Goal: Transaction & Acquisition: Purchase product/service

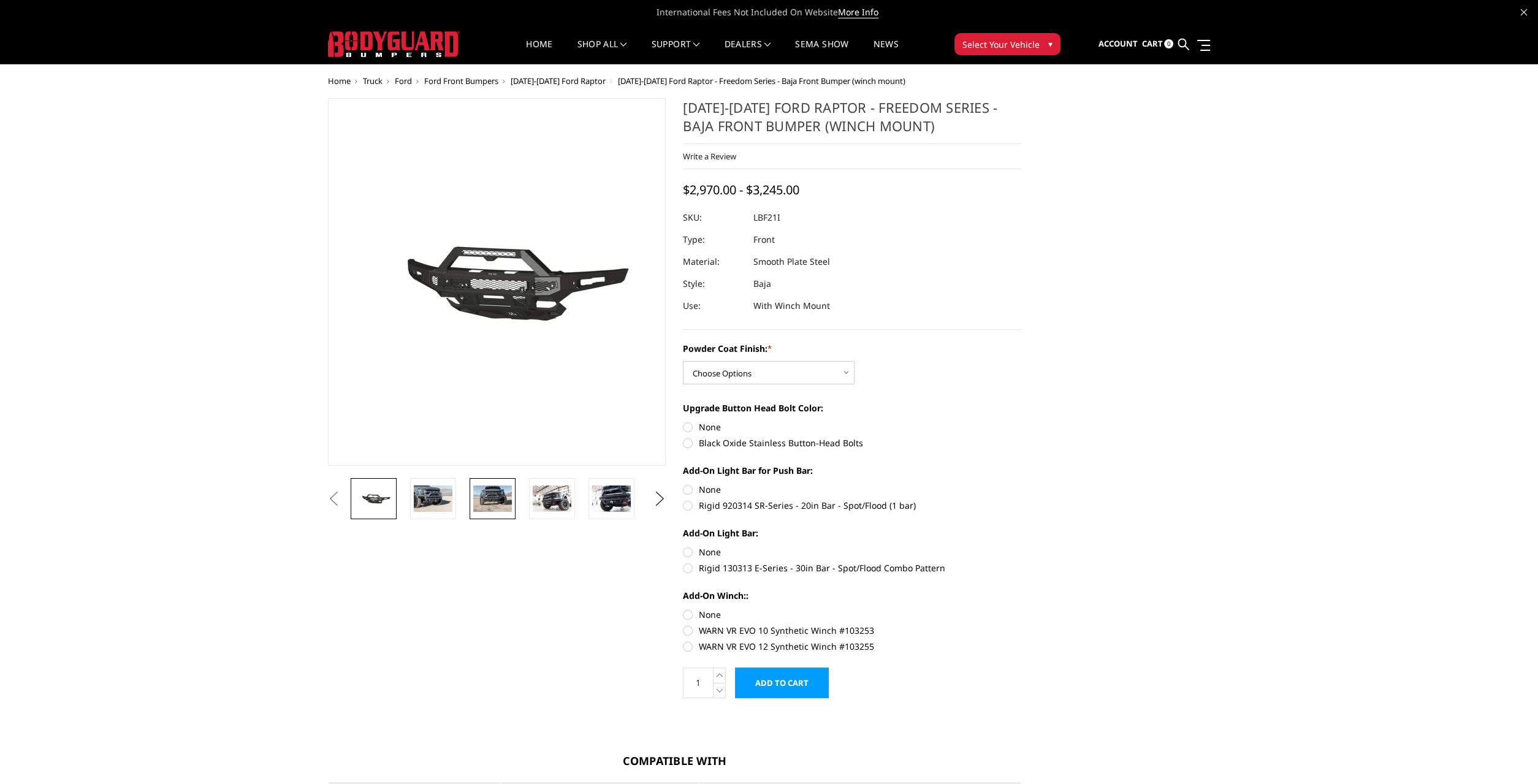
click at [486, 483] on link at bounding box center [492, 498] width 46 height 41
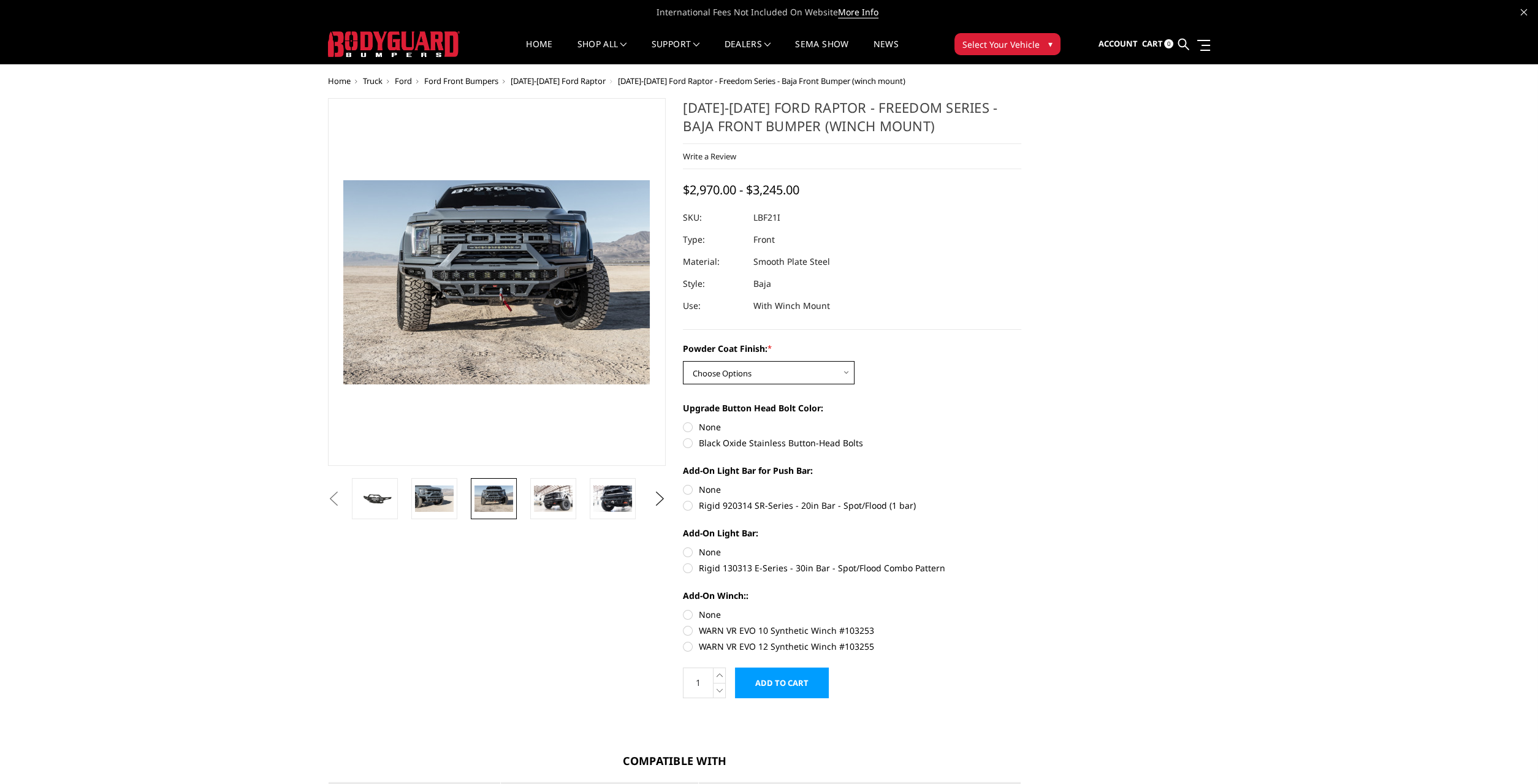
click at [797, 375] on select "Choose Options Bare Metal Texture Black Powder Coat" at bounding box center [768, 373] width 172 height 23
select select "2766"
click at [683, 361] on select "Choose Options Bare Metal Texture Black Powder Coat" at bounding box center [768, 373] width 172 height 23
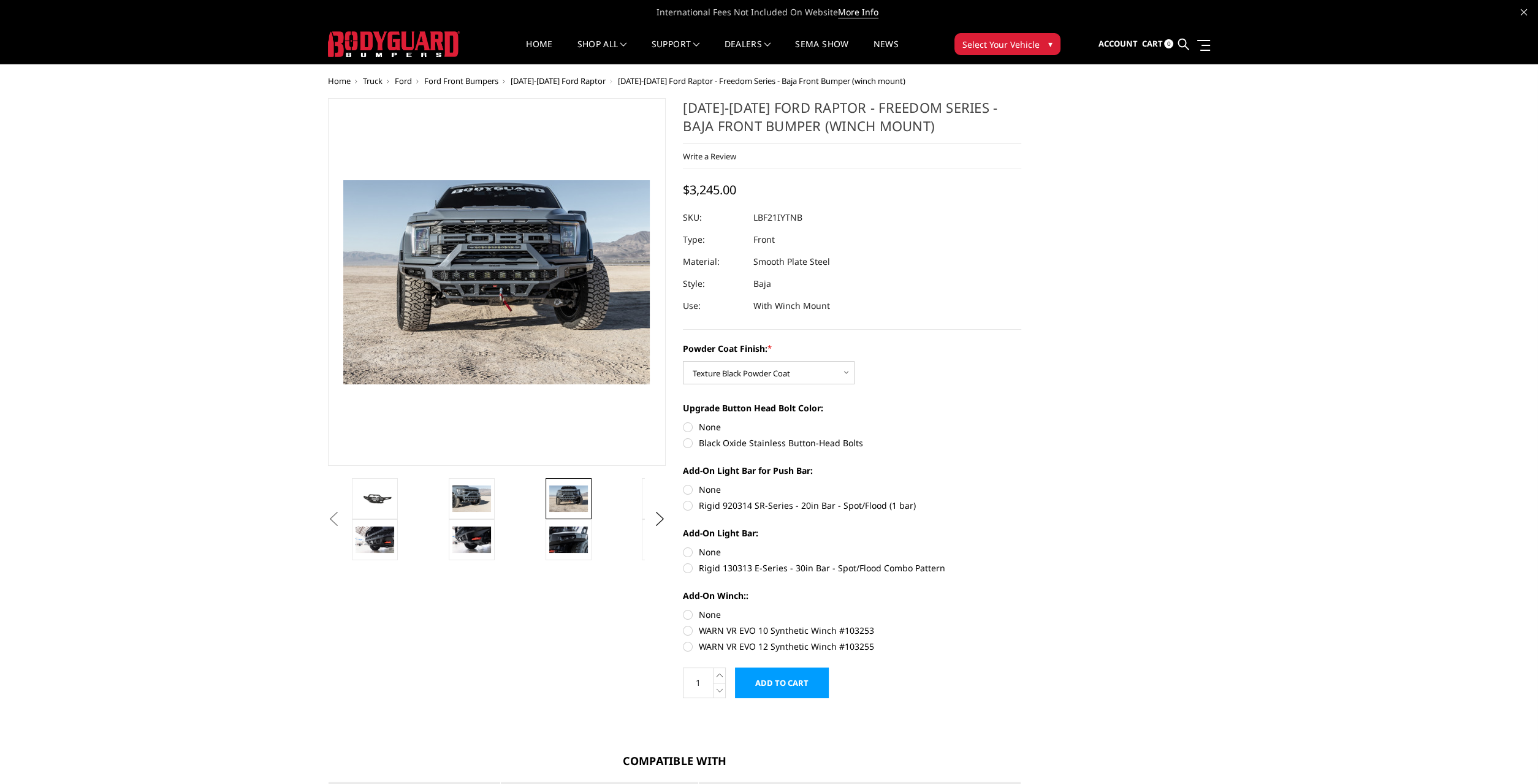
click at [693, 443] on label "Black Oxide Stainless Button-Head Bolts" at bounding box center [852, 443] width 338 height 13
click at [1021, 421] on input "Black Oxide Stainless Button-Head Bolts" at bounding box center [1021, 420] width 1 height 1
radio input "true"
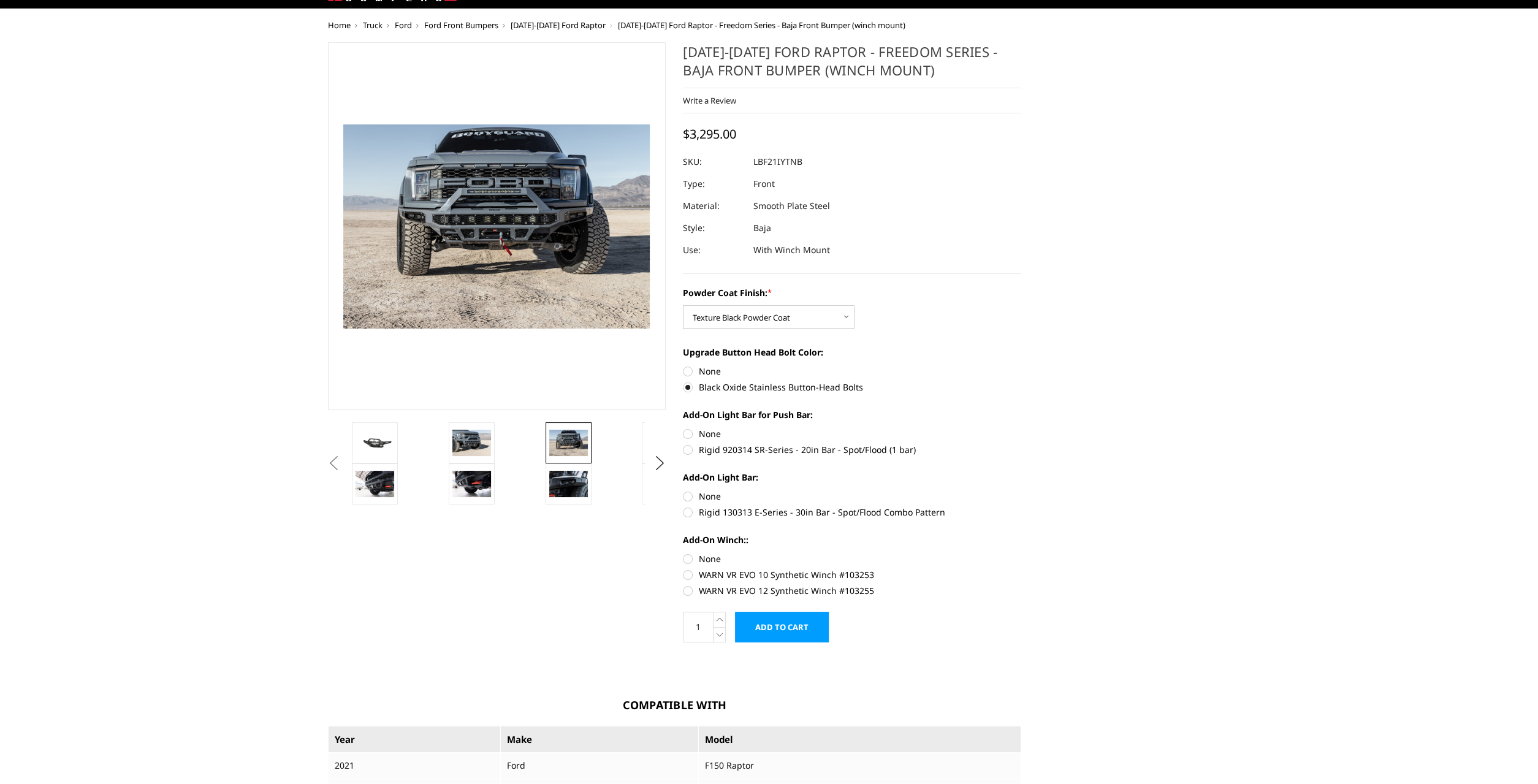
scroll to position [123, 0]
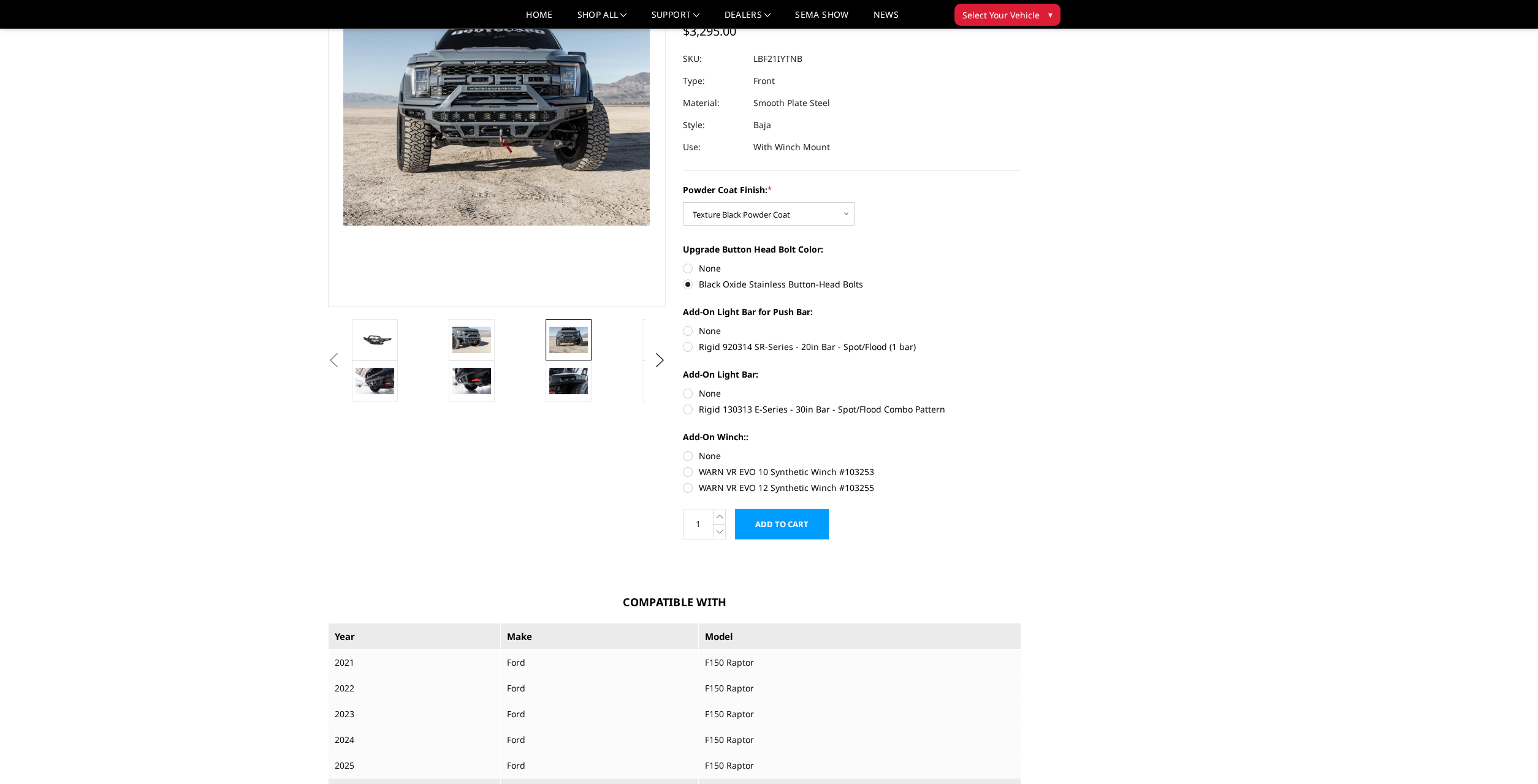
click at [691, 347] on label "Rigid 920314 SR-Series - 20in Bar - Spot/Flood (1 bar)" at bounding box center [852, 346] width 338 height 13
click at [1021, 325] on input "Rigid 920314 SR-Series - 20in Bar - Spot/Flood (1 bar)" at bounding box center [1021, 324] width 1 height 1
radio input "true"
click at [689, 407] on label "Rigid 130313 E-Series - 30in Bar - Spot/Flood Combo Pattern" at bounding box center [852, 409] width 338 height 13
click at [1021, 388] on input "Rigid 130313 E-Series - 30in Bar - Spot/Flood Combo Pattern" at bounding box center [1021, 387] width 1 height 1
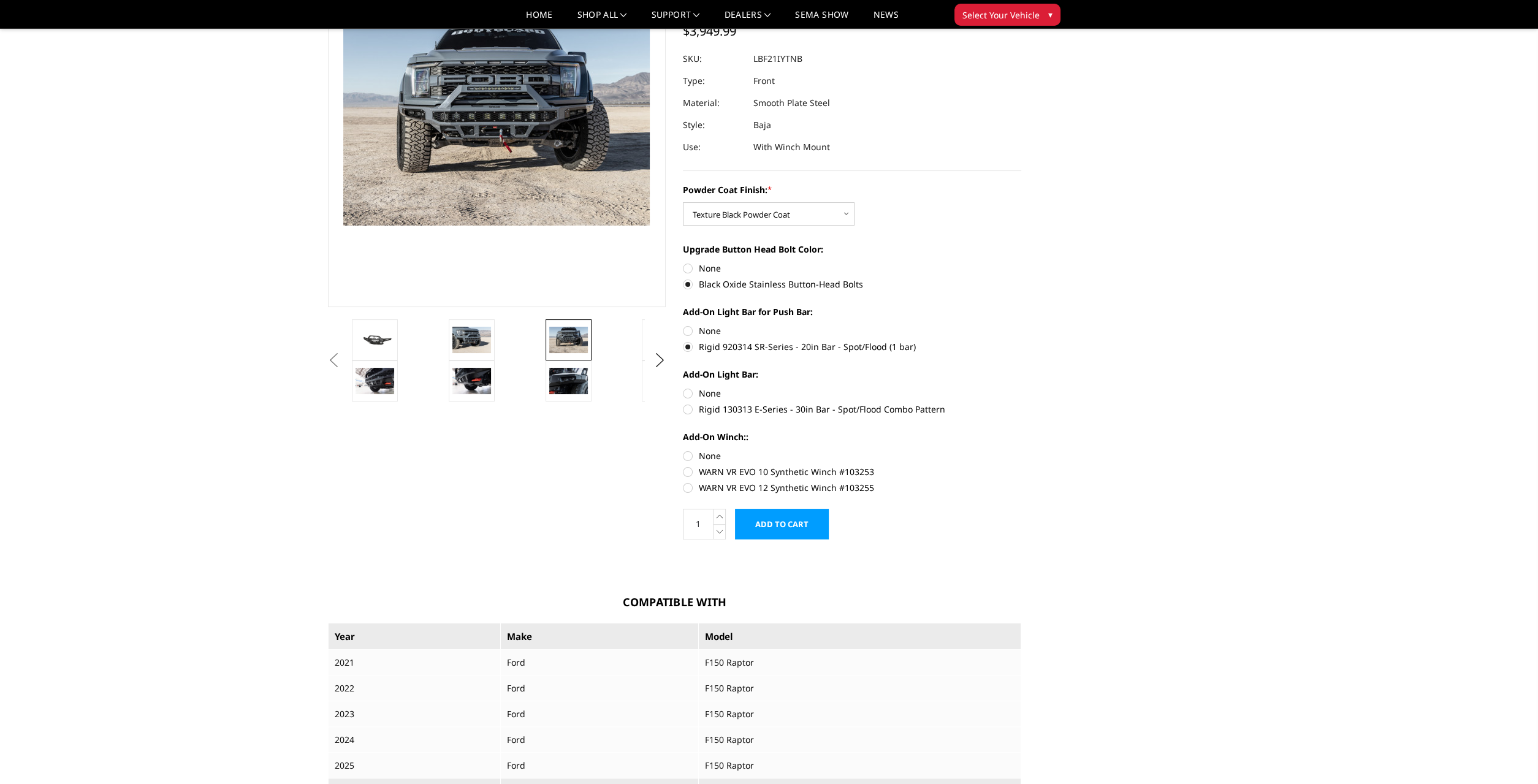
radio input "true"
click at [689, 490] on label "WARN VR EVO 12 Synthetic Winch #103255" at bounding box center [852, 487] width 338 height 13
click at [1021, 466] on input "WARN VR EVO 12 Synthetic Winch #103255" at bounding box center [1021, 465] width 1 height 1
radio input "true"
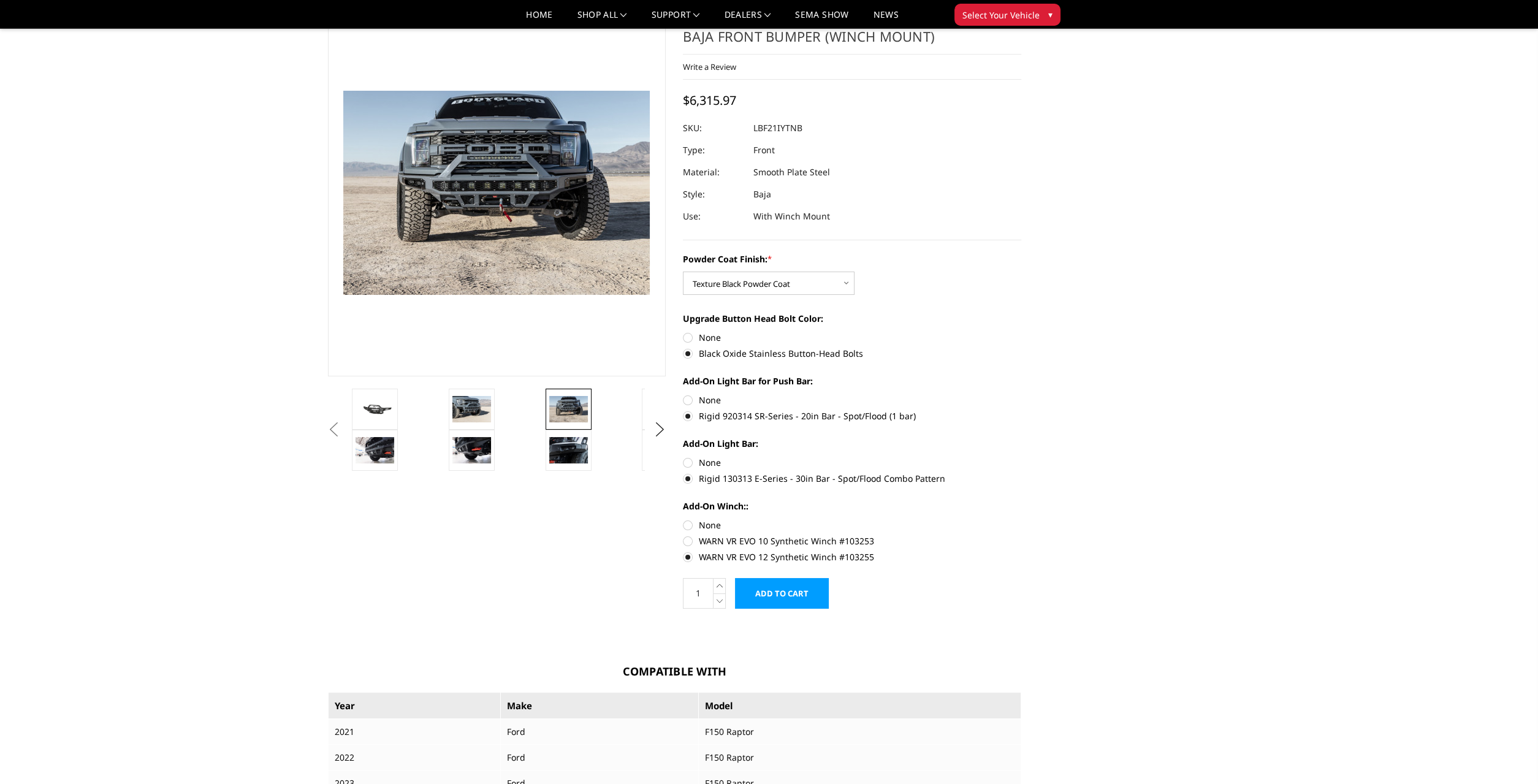
scroll to position [0, 0]
